Goal: Transaction & Acquisition: Purchase product/service

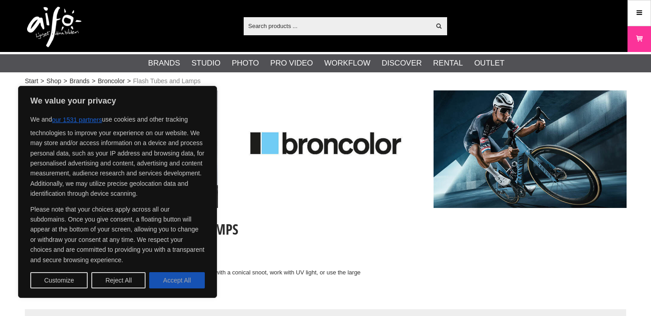
click at [165, 281] on button "Accept All" at bounding box center [177, 280] width 56 height 16
checkbox input "true"
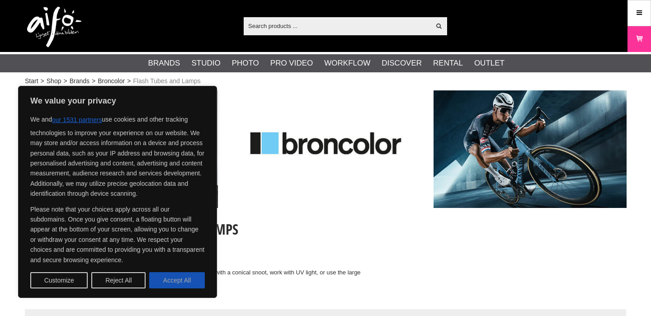
checkbox input "true"
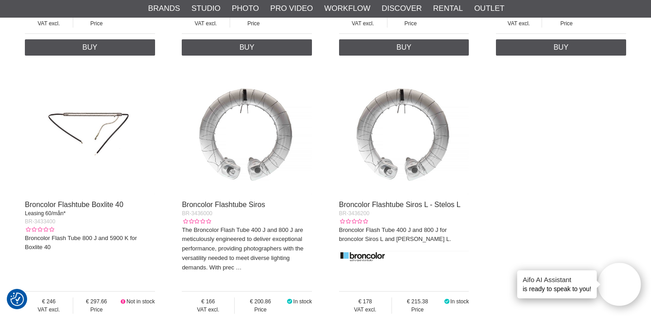
scroll to position [897, 0]
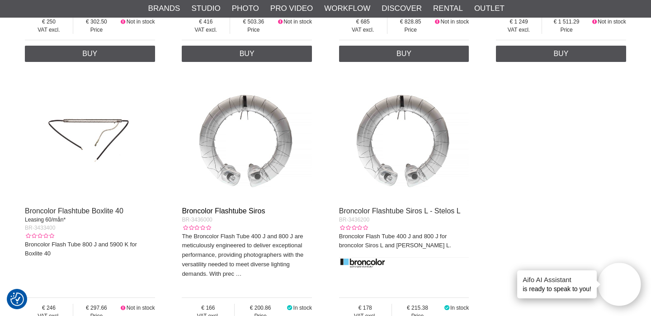
click at [228, 213] on link "Broncolor Flashtube Siros" at bounding box center [223, 211] width 83 height 8
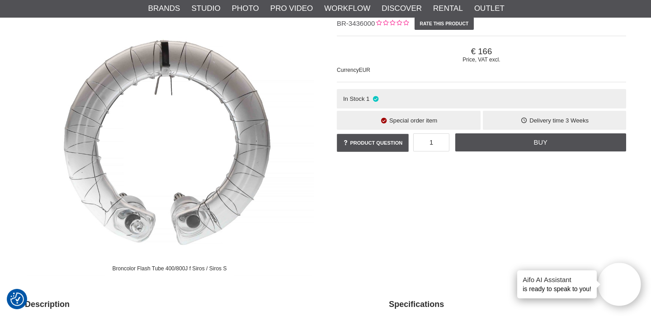
scroll to position [105, 0]
